Goal: Task Accomplishment & Management: Use online tool/utility

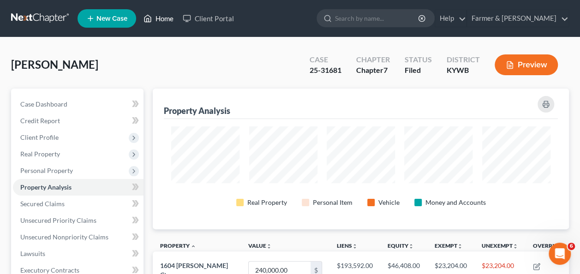
click at [159, 14] on link "Home" at bounding box center [158, 18] width 39 height 17
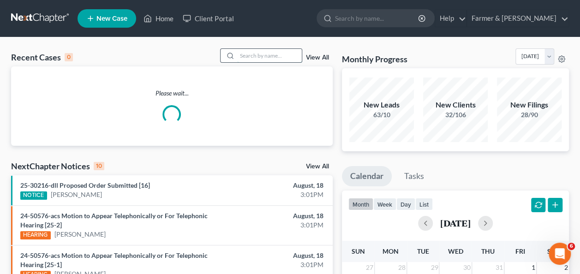
click at [271, 59] on input "search" at bounding box center [269, 55] width 65 height 13
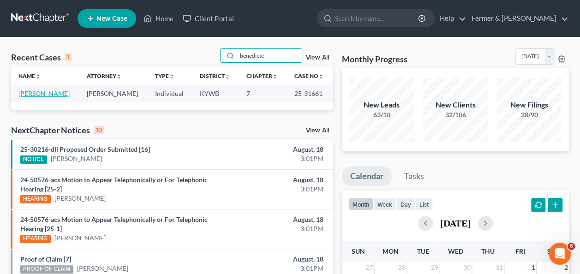
type input "benedicte"
click at [43, 97] on link "[PERSON_NAME]" at bounding box center [43, 94] width 51 height 8
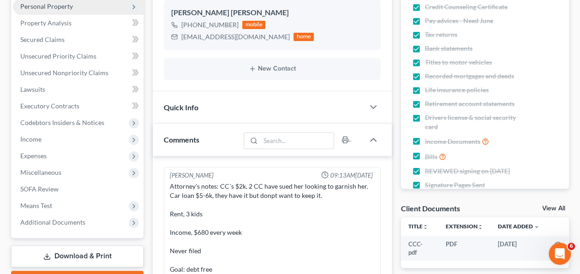
scroll to position [118, 0]
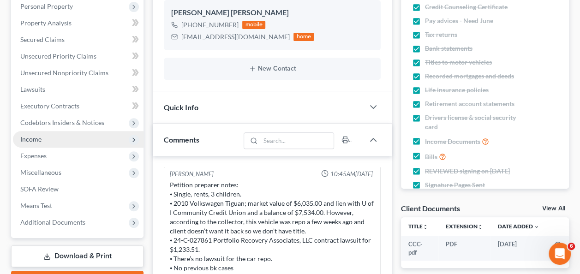
click at [39, 137] on span "Income" at bounding box center [30, 139] width 21 height 8
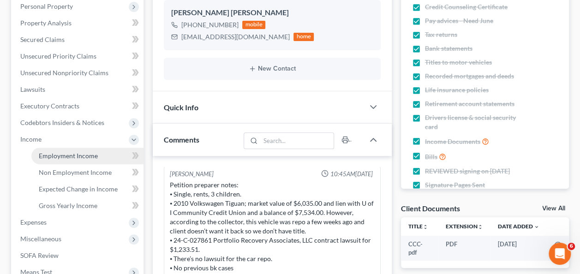
click at [57, 156] on span "Employment Income" at bounding box center [68, 156] width 59 height 8
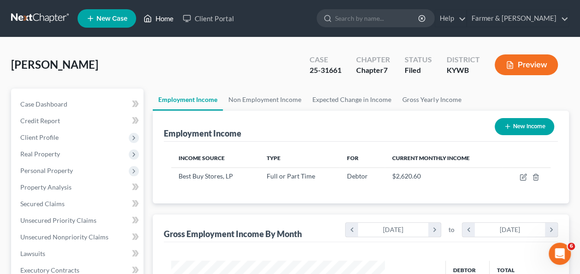
click at [167, 18] on link "Home" at bounding box center [158, 18] width 39 height 17
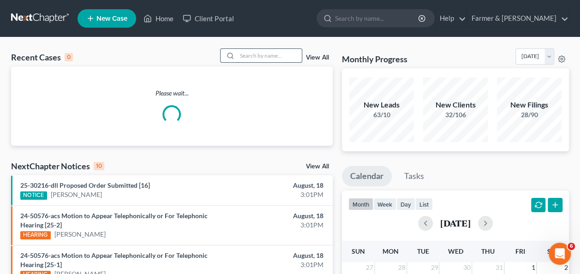
click at [281, 55] on input "search" at bounding box center [269, 55] width 65 height 13
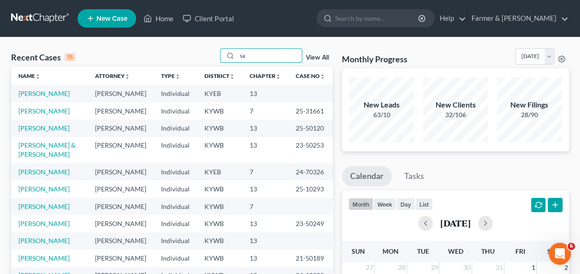
type input "s"
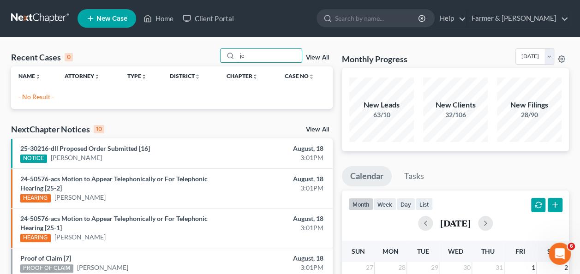
type input "j"
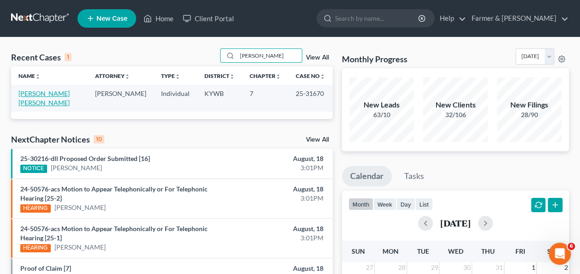
type input "[PERSON_NAME]"
click at [51, 93] on link "[PERSON_NAME] [PERSON_NAME]" at bounding box center [43, 98] width 51 height 17
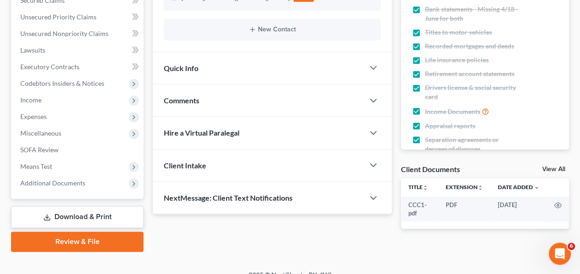
scroll to position [212, 0]
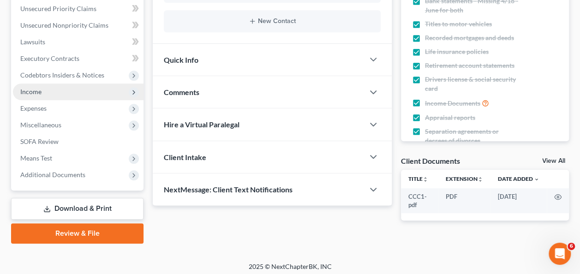
click at [66, 95] on span "Income" at bounding box center [78, 92] width 131 height 17
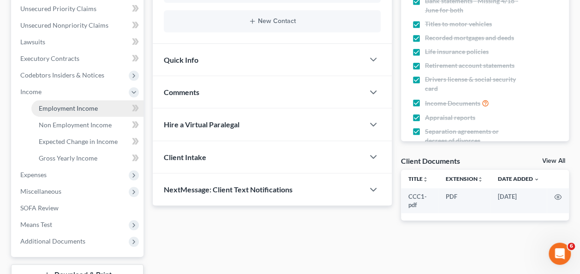
click at [81, 109] on span "Employment Income" at bounding box center [68, 108] width 59 height 8
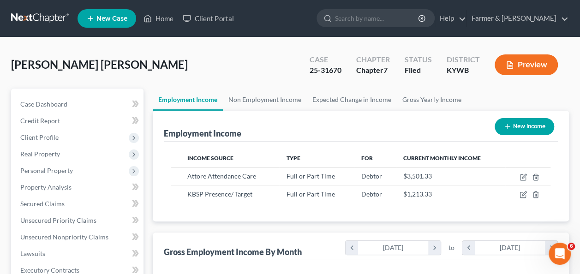
scroll to position [38, 0]
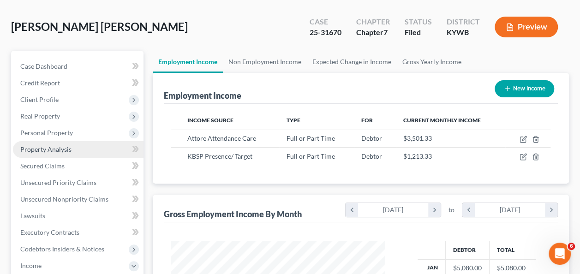
click at [106, 149] on link "Property Analysis" at bounding box center [78, 149] width 131 height 17
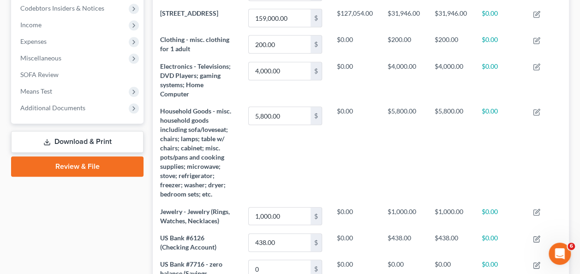
scroll to position [265, 0]
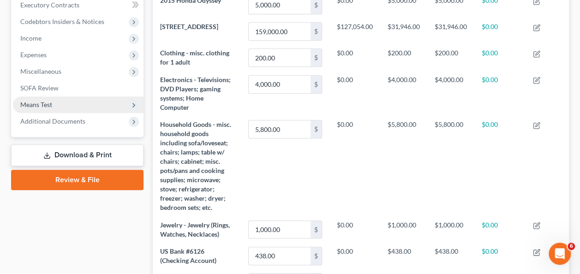
click at [73, 107] on span "Means Test" at bounding box center [78, 104] width 131 height 17
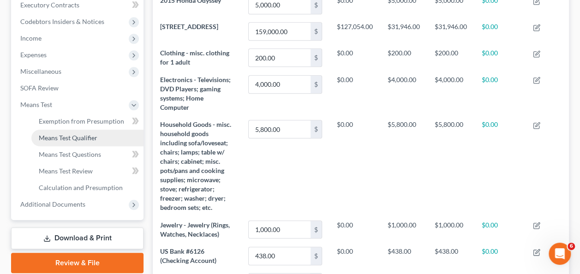
click at [78, 137] on span "Means Test Qualifier" at bounding box center [68, 138] width 59 height 8
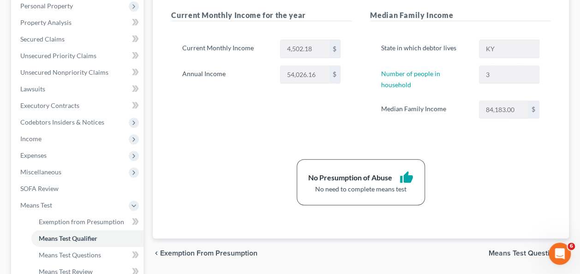
scroll to position [164, 0]
click at [53, 138] on span "Income" at bounding box center [78, 139] width 131 height 17
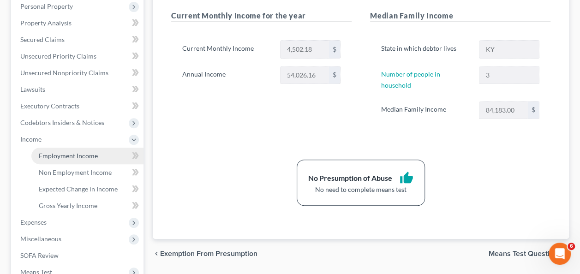
click at [61, 153] on span "Employment Income" at bounding box center [68, 156] width 59 height 8
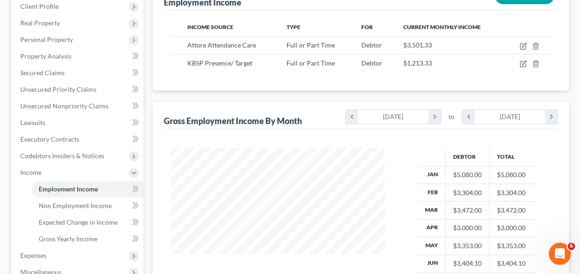
scroll to position [282, 0]
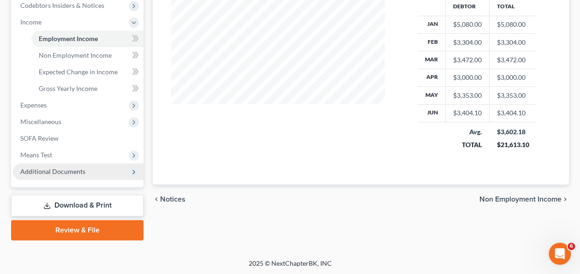
click at [64, 174] on span "Additional Documents" at bounding box center [52, 172] width 65 height 8
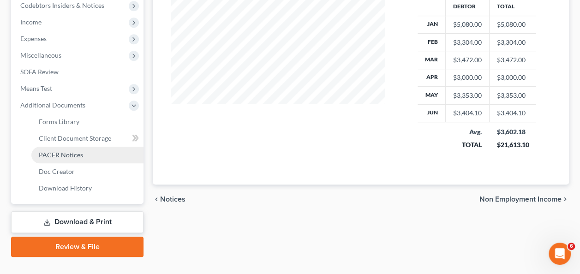
click at [72, 154] on span "PACER Notices" at bounding box center [61, 155] width 44 height 8
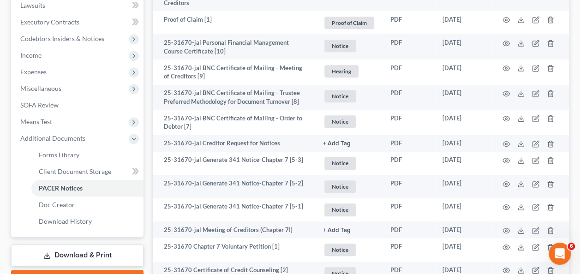
scroll to position [306, 0]
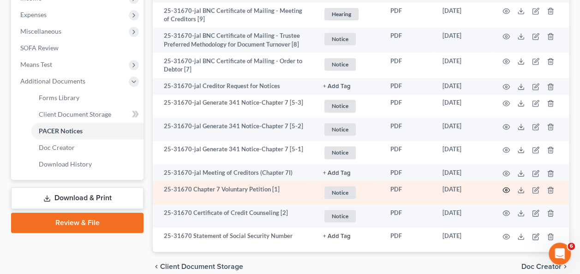
click at [506, 189] on icon "button" at bounding box center [506, 190] width 7 height 7
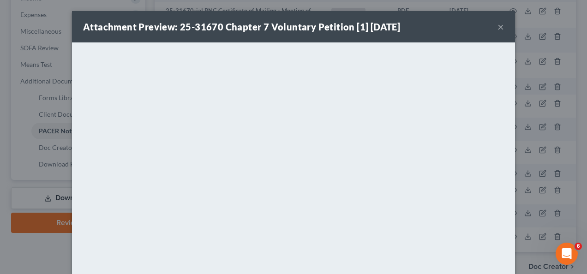
click at [498, 26] on button "×" at bounding box center [501, 26] width 6 height 11
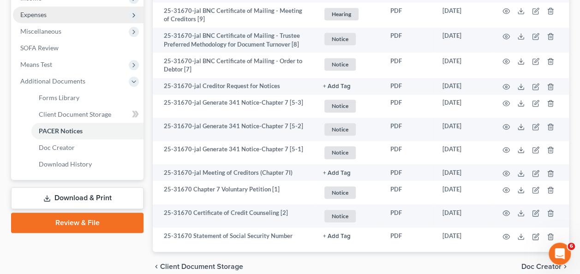
scroll to position [295, 0]
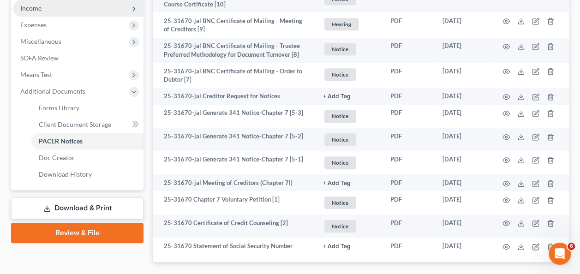
click at [36, 9] on span "Income" at bounding box center [30, 8] width 21 height 8
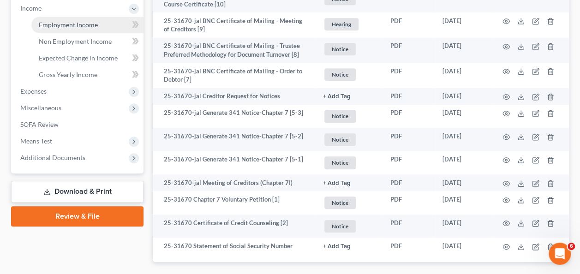
click at [61, 25] on span "Employment Income" at bounding box center [68, 25] width 59 height 8
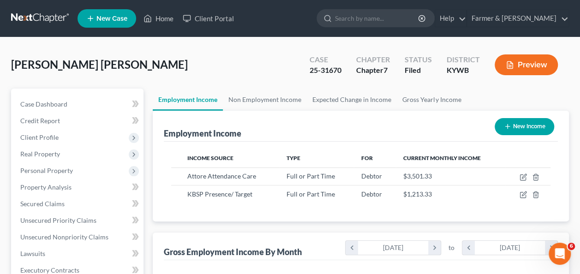
scroll to position [164, 232]
click at [156, 21] on link "Home" at bounding box center [158, 18] width 39 height 17
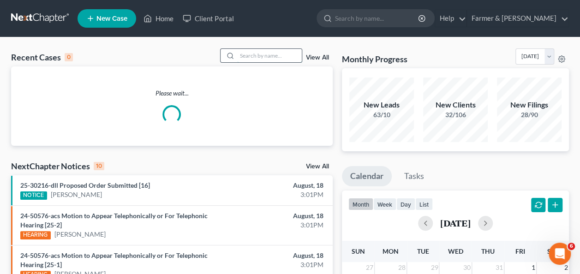
click at [270, 56] on input "search" at bounding box center [269, 55] width 65 height 13
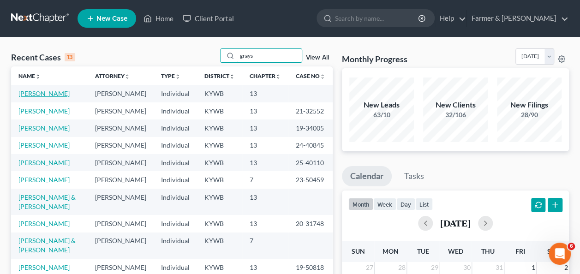
type input "grays"
click at [50, 95] on link "[PERSON_NAME]" at bounding box center [43, 94] width 51 height 8
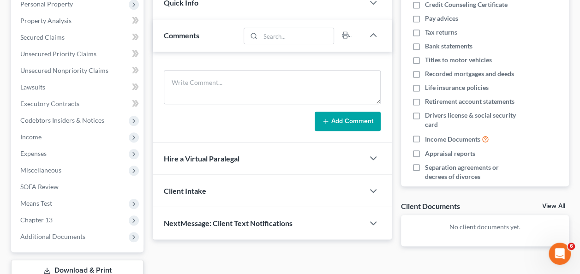
scroll to position [183, 0]
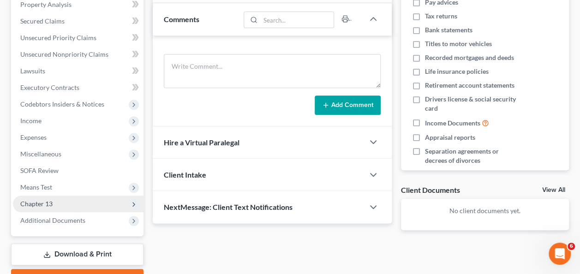
click at [40, 204] on span "Chapter 13" at bounding box center [36, 204] width 32 height 8
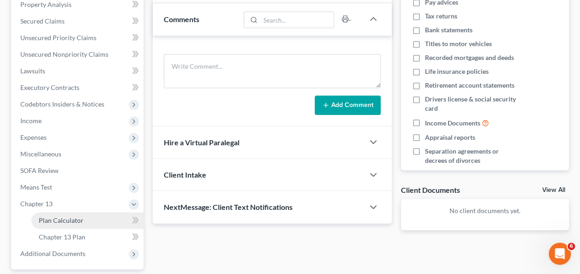
drag, startPoint x: 72, startPoint y: 223, endPoint x: 47, endPoint y: 219, distance: 25.2
click at [47, 219] on span "Plan Calculator" at bounding box center [61, 221] width 45 height 8
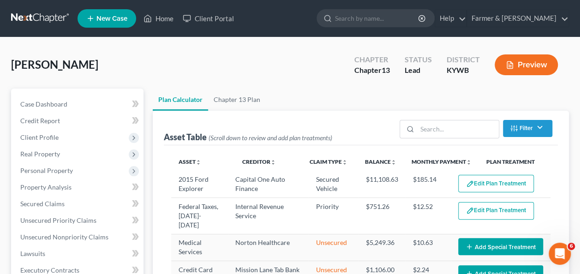
select select "59"
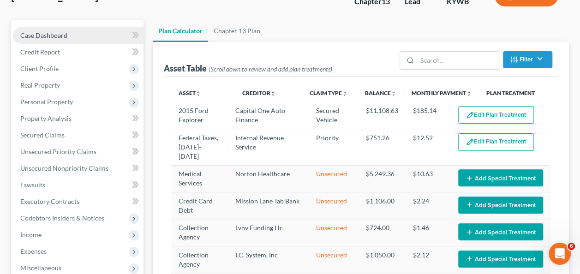
scroll to position [68, 0]
